Goal: Information Seeking & Learning: Learn about a topic

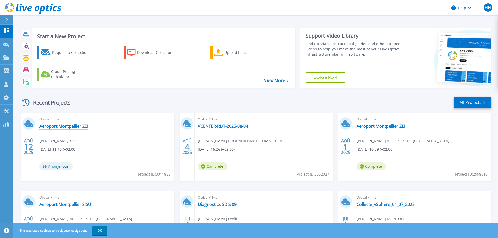
click at [76, 126] on link "Aeroport Montpellier ZEI" at bounding box center [63, 126] width 49 height 5
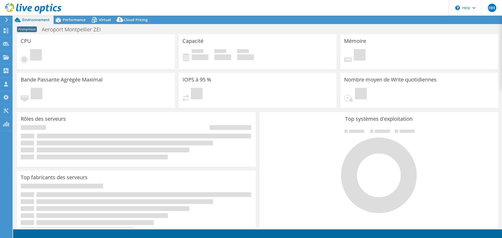
select select "USD"
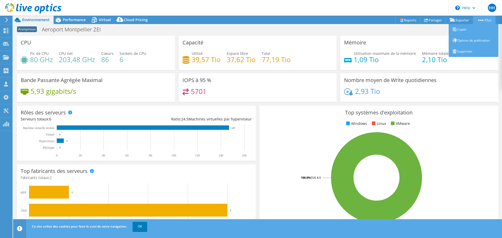
click at [489, 21] on link "Plus" at bounding box center [484, 20] width 22 height 8
click at [468, 49] on link "Supprimer" at bounding box center [474, 51] width 50 height 11
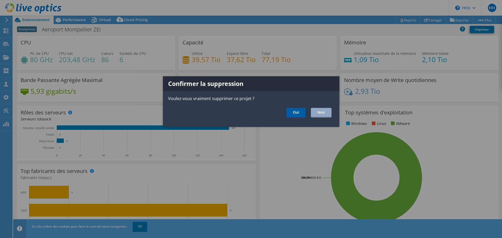
click at [301, 112] on link "Oui" at bounding box center [295, 113] width 19 height 10
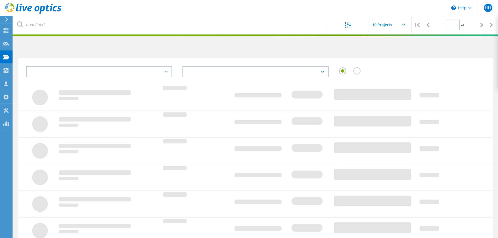
type input "1"
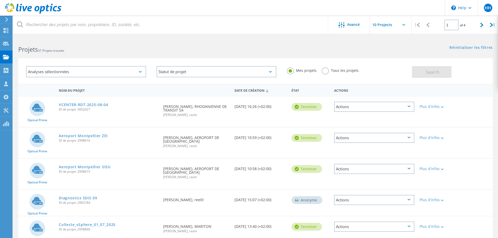
click at [33, 10] on icon at bounding box center [33, 8] width 56 height 11
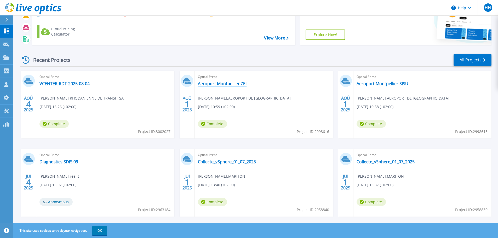
scroll to position [51, 0]
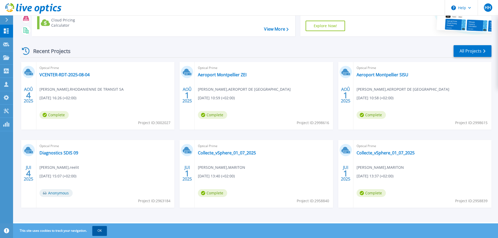
click at [101, 228] on button "OK" at bounding box center [99, 230] width 15 height 9
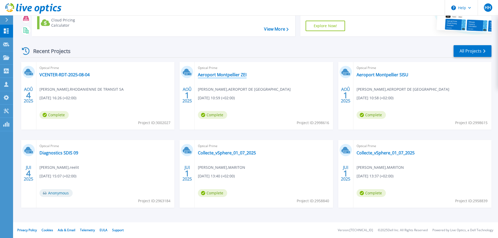
click at [244, 76] on link "Aeroport Montpellier ZEI" at bounding box center [222, 74] width 49 height 5
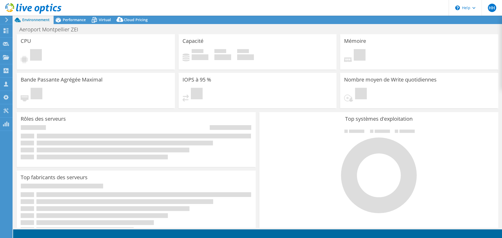
select select "USD"
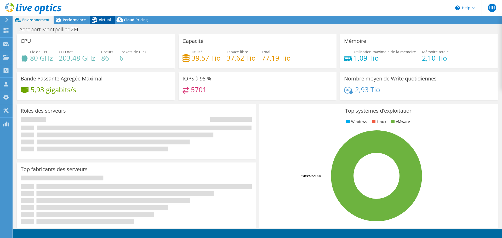
click at [101, 23] on div "Virtual" at bounding box center [102, 20] width 25 height 8
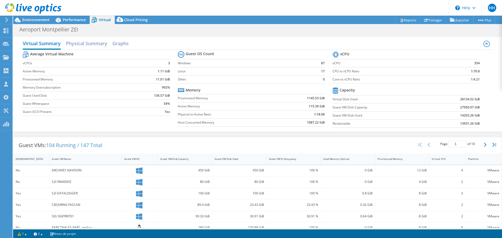
click at [50, 11] on icon at bounding box center [33, 8] width 56 height 11
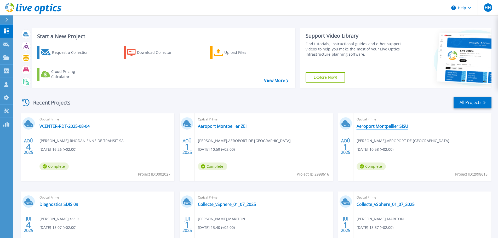
click at [386, 126] on link "Aeroport Montpellier SISU" at bounding box center [383, 126] width 52 height 5
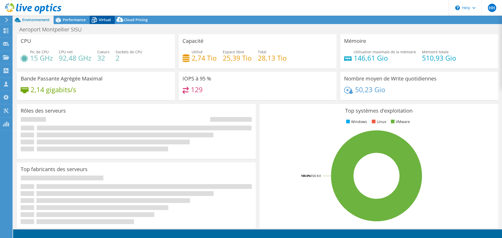
click at [110, 22] on span "Virtual" at bounding box center [105, 19] width 12 height 5
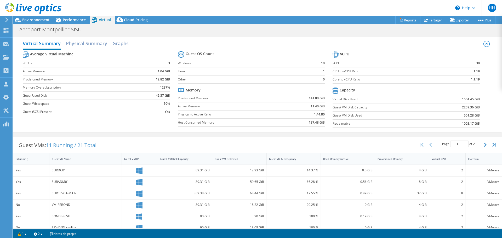
click at [28, 12] on icon at bounding box center [33, 8] width 56 height 11
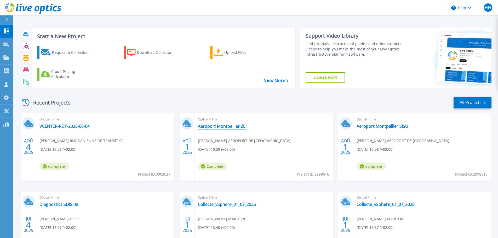
click at [224, 127] on link "Aeroport Montpellier ZEI" at bounding box center [222, 126] width 49 height 5
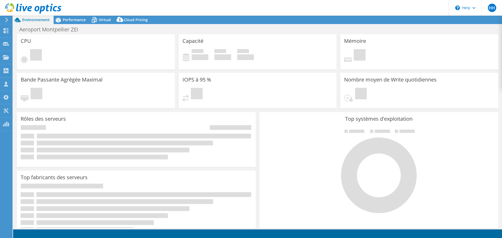
select select "USD"
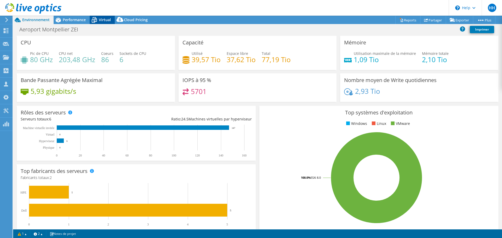
click at [106, 23] on div "Virtual" at bounding box center [102, 20] width 25 height 8
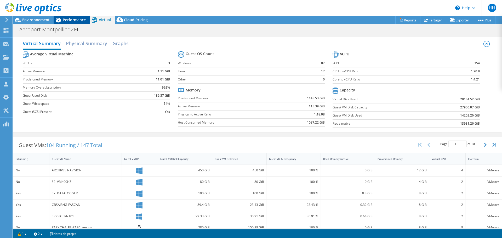
click at [67, 16] on div "Performance" at bounding box center [72, 20] width 36 height 8
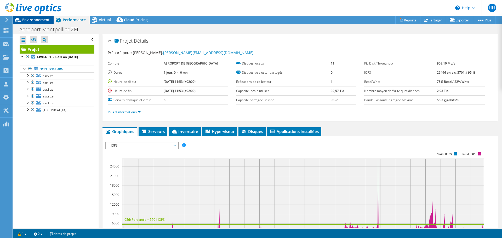
click at [42, 18] on span "Environnement" at bounding box center [35, 19] width 27 height 5
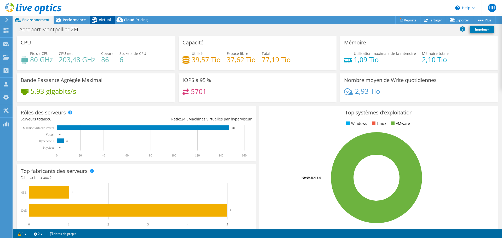
click at [99, 17] on span "Virtual" at bounding box center [105, 19] width 12 height 5
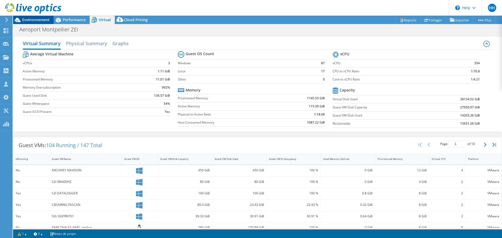
click at [45, 24] on div "Environnement" at bounding box center [33, 20] width 41 height 8
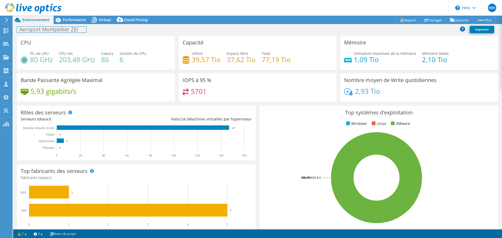
click at [81, 26] on div "Aeroport Montpellier ZEI Imprimer" at bounding box center [257, 30] width 489 height 10
click at [81, 18] on span "Performance" at bounding box center [74, 19] width 23 height 5
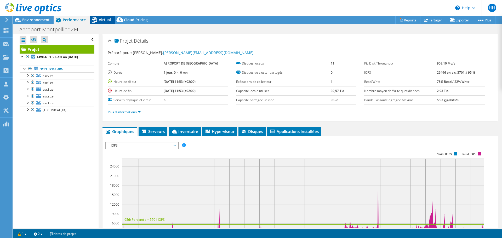
click at [103, 20] on span "Virtual" at bounding box center [105, 19] width 12 height 5
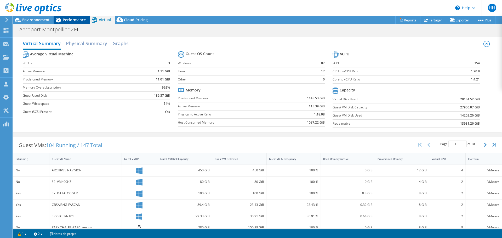
click at [62, 18] on icon at bounding box center [58, 19] width 9 height 9
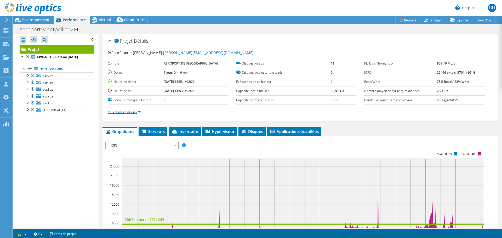
click at [119, 111] on link "Plus d'informations" at bounding box center [124, 112] width 33 height 4
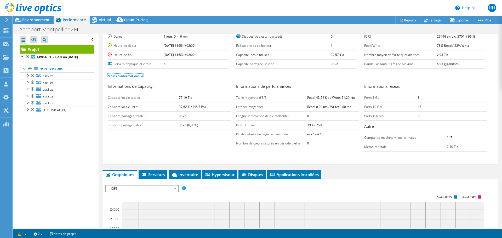
scroll to position [36, 0]
click at [67, 78] on link "esx7.zei" at bounding box center [57, 75] width 75 height 7
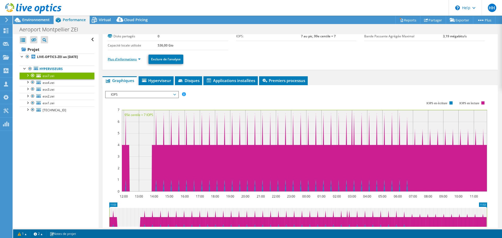
click at [129, 59] on link "Plus d'informations" at bounding box center [124, 59] width 33 height 4
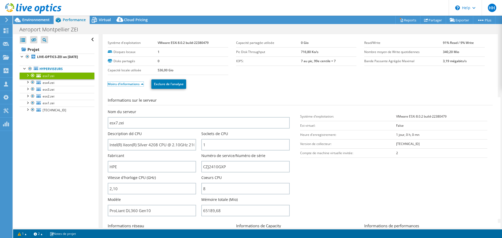
scroll to position [0, 0]
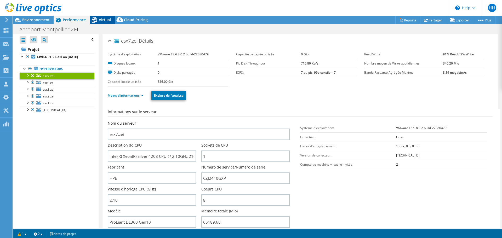
click at [102, 19] on span "Virtual" at bounding box center [105, 19] width 12 height 5
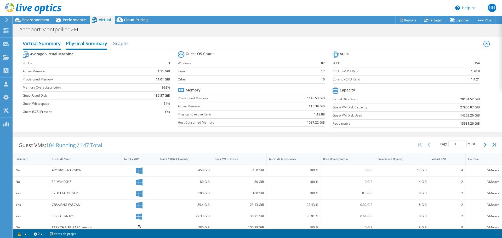
click at [94, 43] on h2 "Physical Summary" at bounding box center [86, 44] width 41 height 12
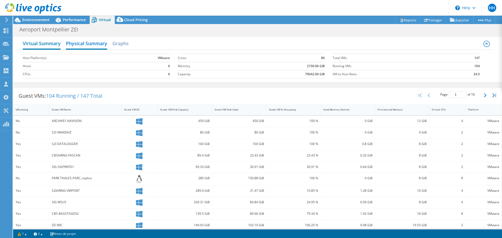
click at [52, 42] on h2 "Virtual Summary" at bounding box center [42, 44] width 38 height 12
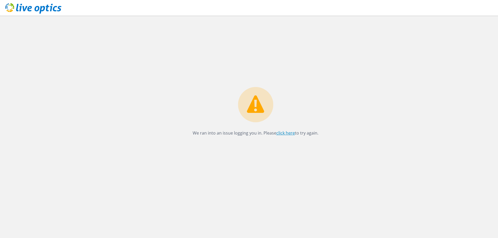
click at [288, 134] on link "click here" at bounding box center [285, 133] width 19 height 6
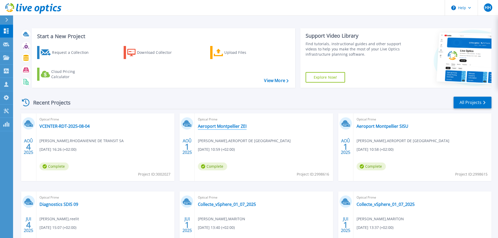
click at [210, 127] on link "Aeroport Montpellier ZEI" at bounding box center [222, 126] width 49 height 5
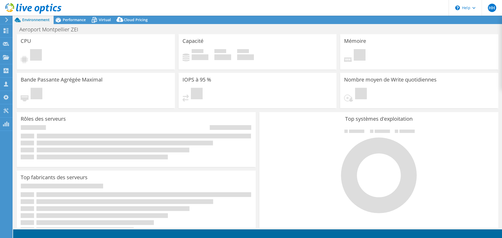
select select "USD"
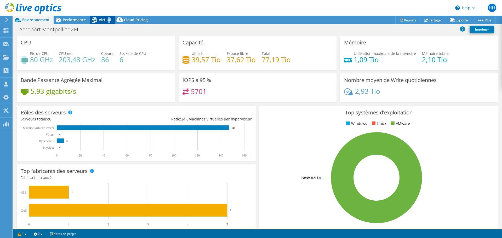
click at [107, 22] on div "Virtual" at bounding box center [102, 20] width 25 height 8
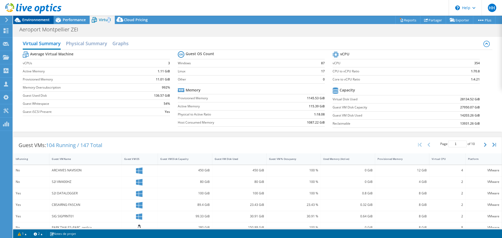
click at [39, 20] on span "Environnement" at bounding box center [35, 19] width 27 height 5
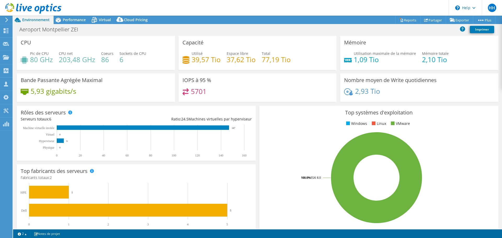
select select "USD"
